Goal: Task Accomplishment & Management: Manage account settings

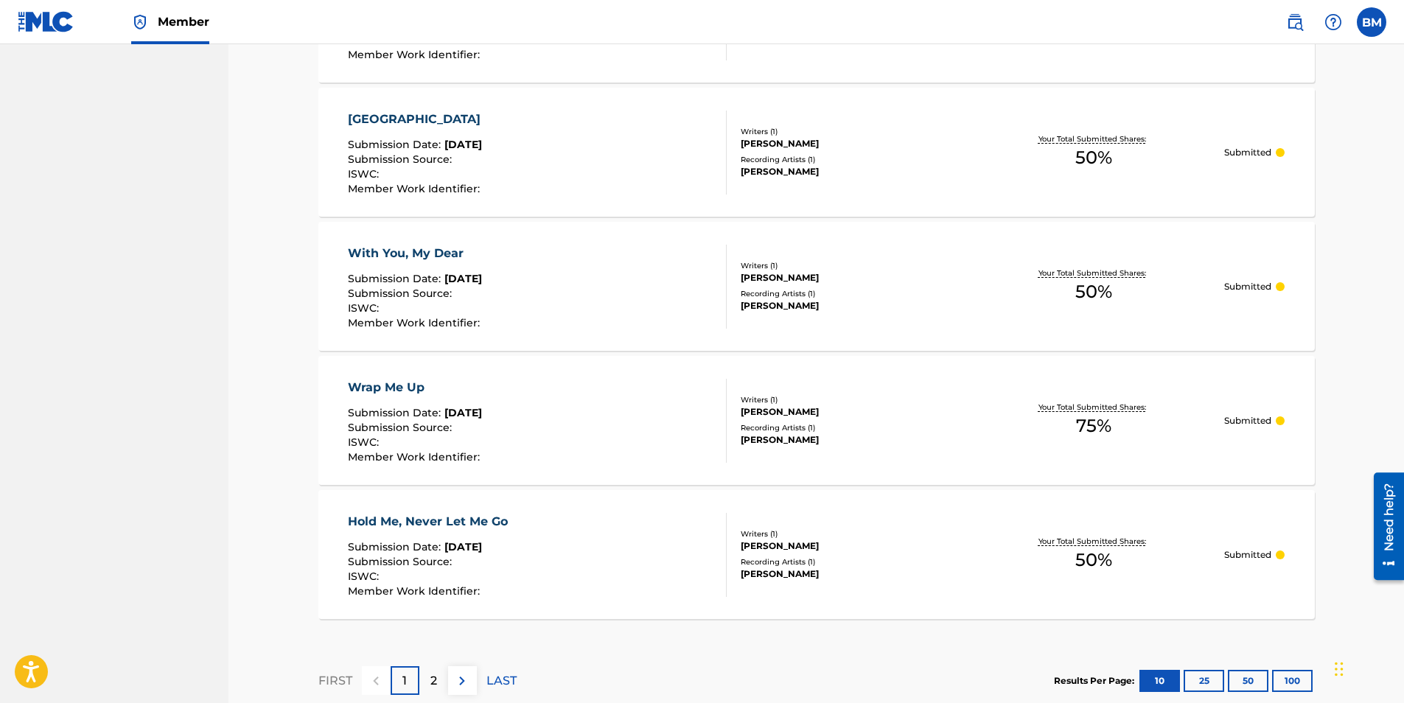
scroll to position [1179, 0]
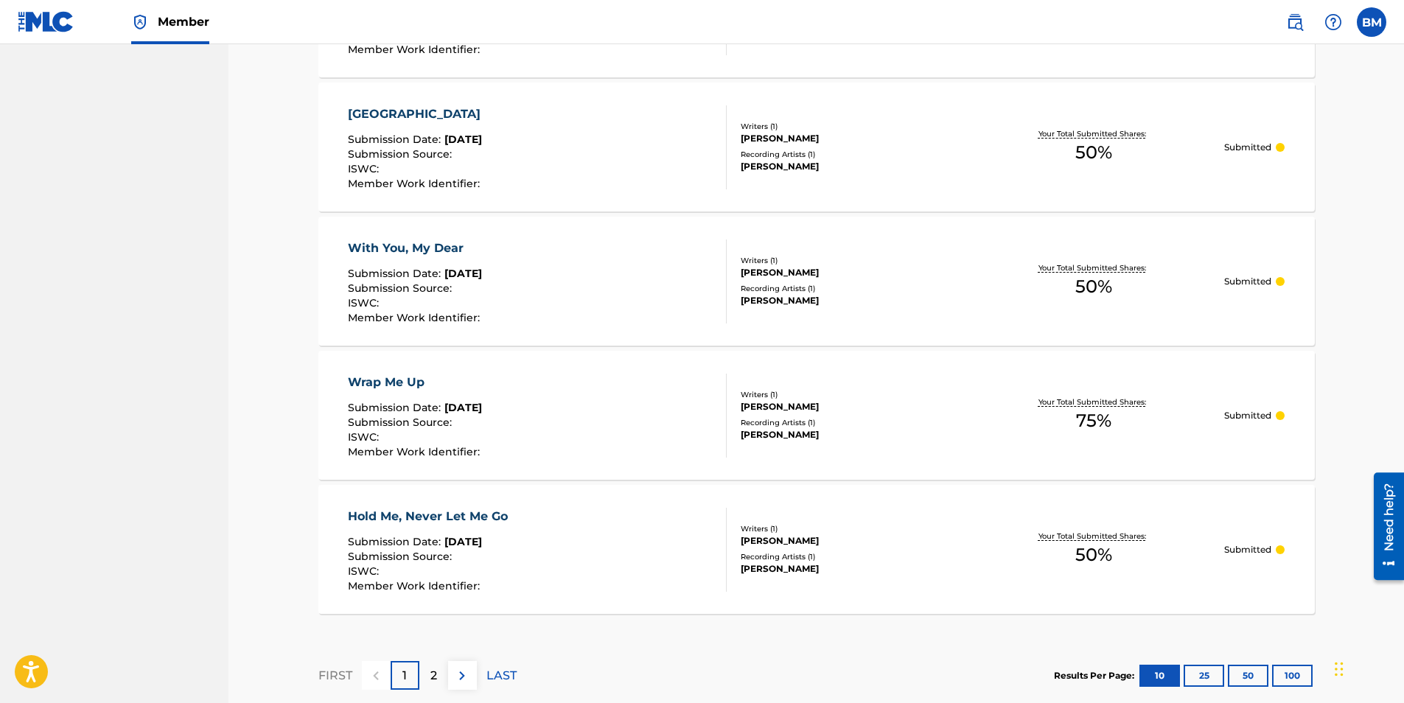
click at [397, 249] on div "With You, My Dear" at bounding box center [416, 249] width 136 height 18
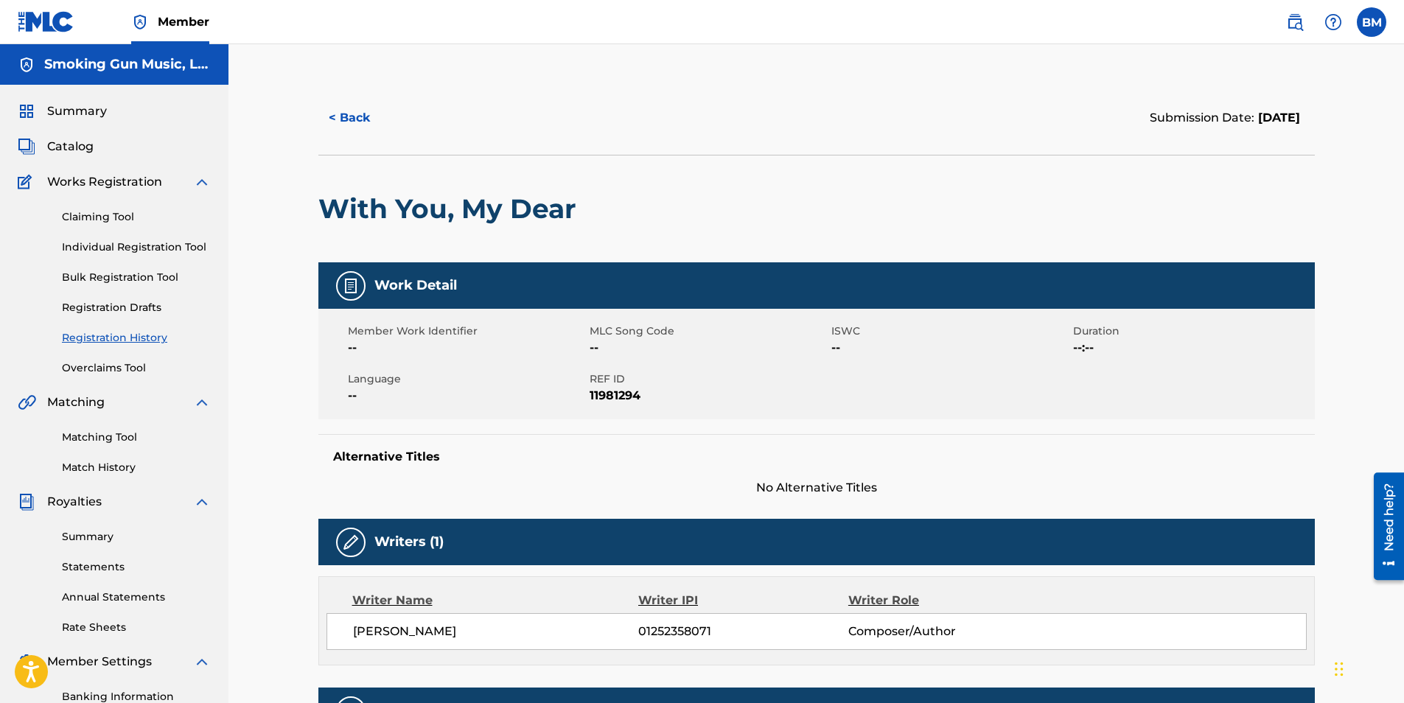
click at [67, 149] on span "Catalog" at bounding box center [70, 147] width 46 height 18
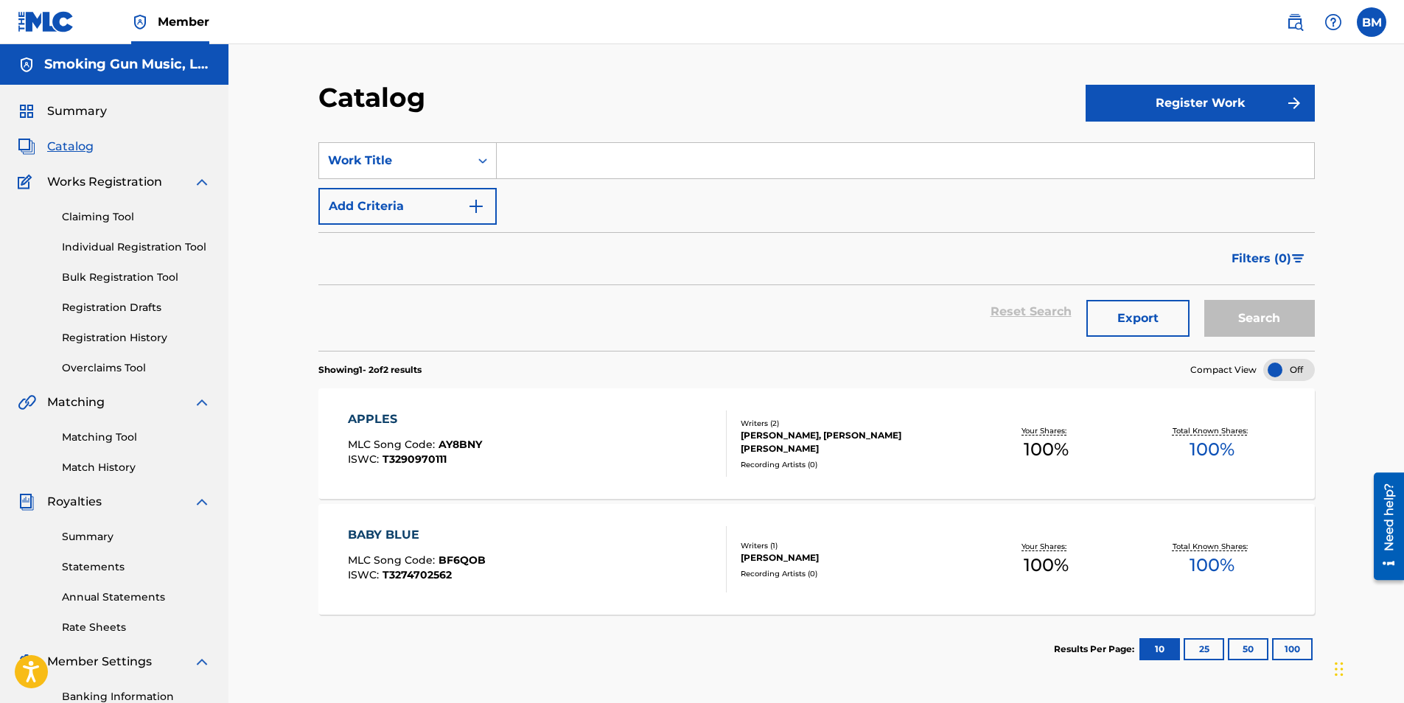
click at [1369, 26] on label at bounding box center [1371, 21] width 29 height 29
click at [1372, 22] on input "BM Bill Murphy bmurphy@lcbmco.com Notification Preferences Profile Log out" at bounding box center [1372, 22] width 0 height 0
click at [1228, 211] on p "Log out" at bounding box center [1229, 208] width 35 height 13
click at [1372, 22] on input "BM Bill Murphy bmurphy@lcbmco.com Notification Preferences Profile Log out" at bounding box center [1372, 22] width 0 height 0
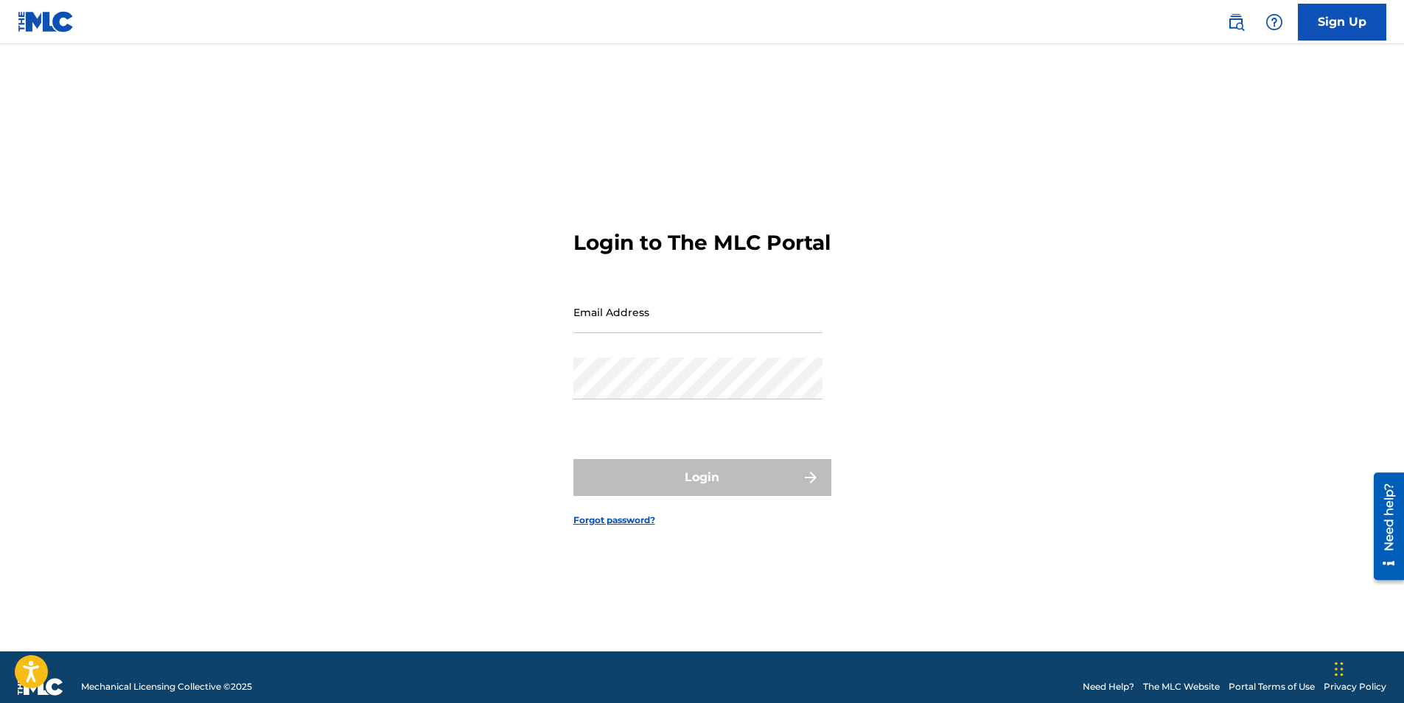
type input "bmurphy@LCBMCO.com"
